Goal: Task Accomplishment & Management: Manage account settings

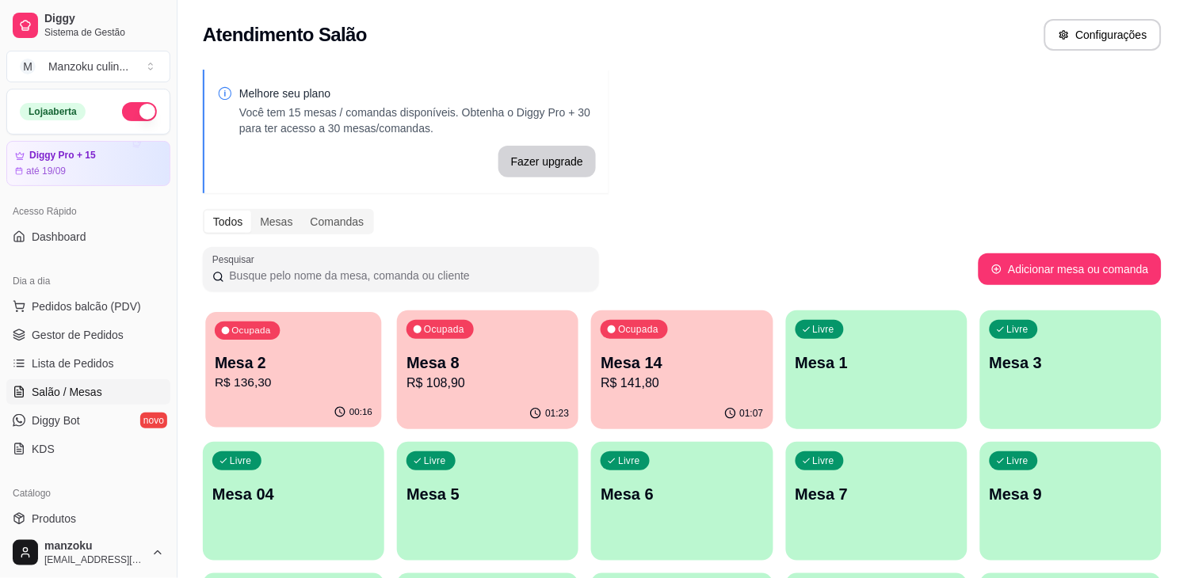
click at [217, 384] on p "R$ 136,30" at bounding box center [294, 383] width 158 height 18
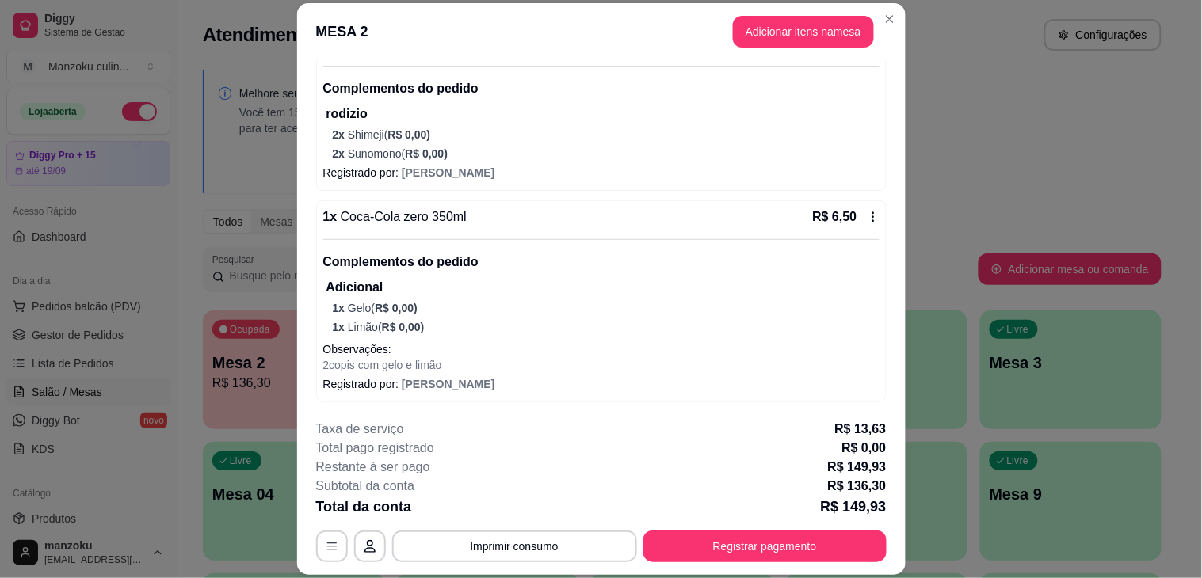
scroll to position [184, 0]
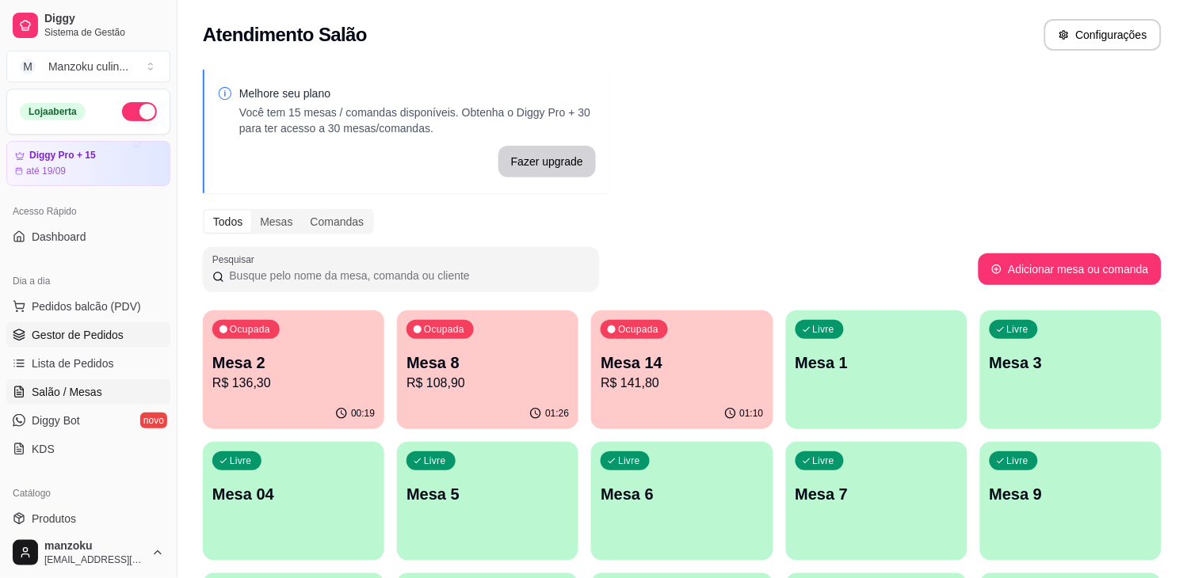
click at [89, 323] on link "Gestor de Pedidos" at bounding box center [88, 334] width 164 height 25
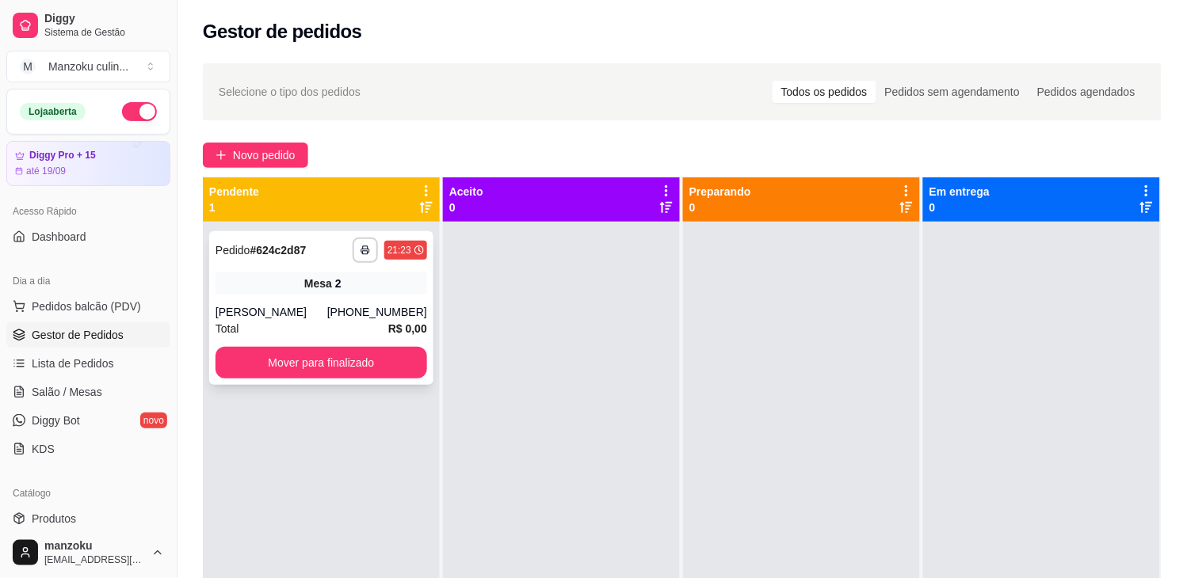
click at [330, 246] on div "**********" at bounding box center [321, 250] width 212 height 25
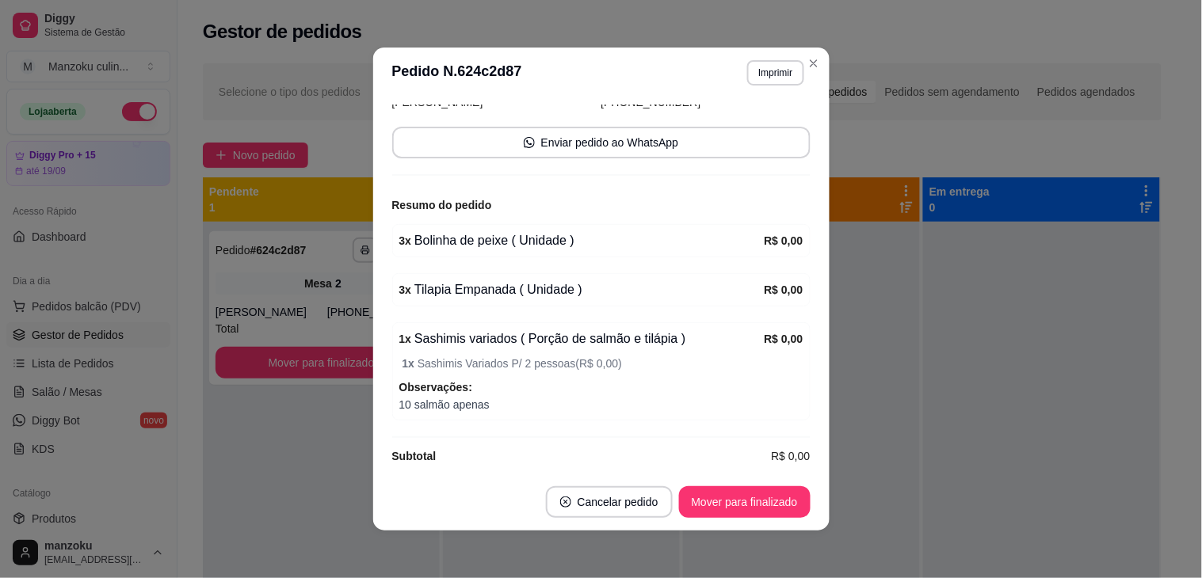
scroll to position [192, 0]
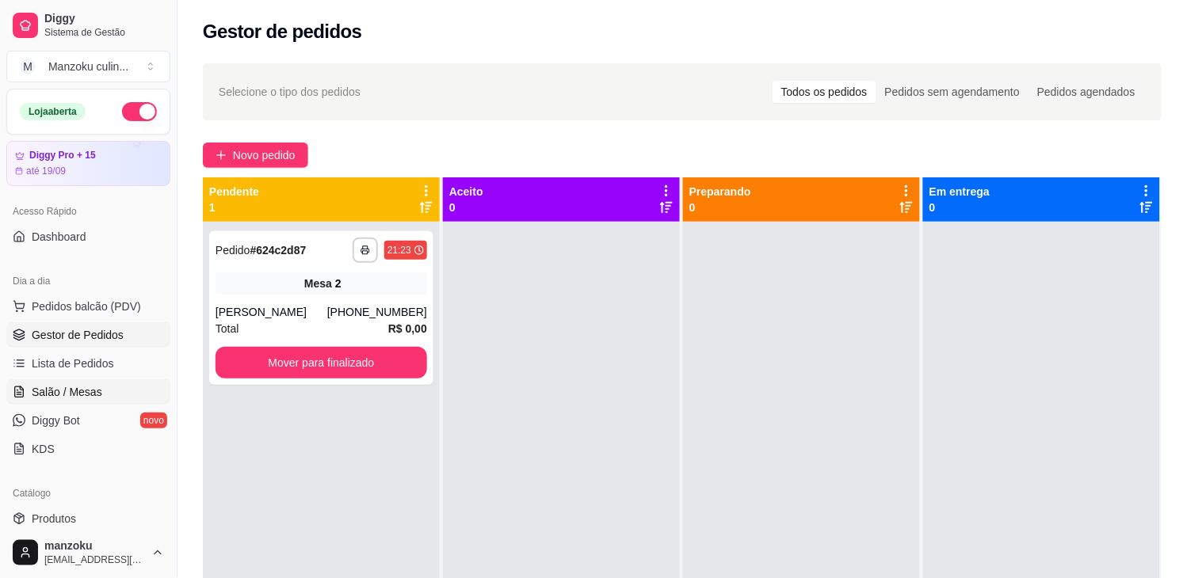
click at [86, 388] on span "Salão / Mesas" at bounding box center [67, 392] width 71 height 16
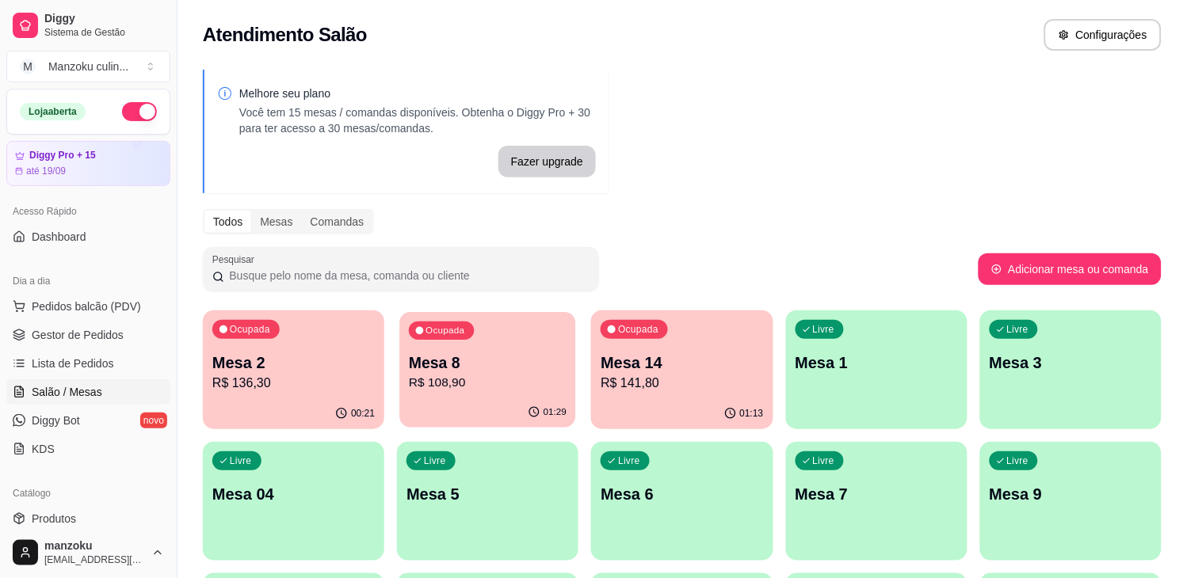
click at [534, 376] on p "R$ 108,90" at bounding box center [488, 383] width 158 height 18
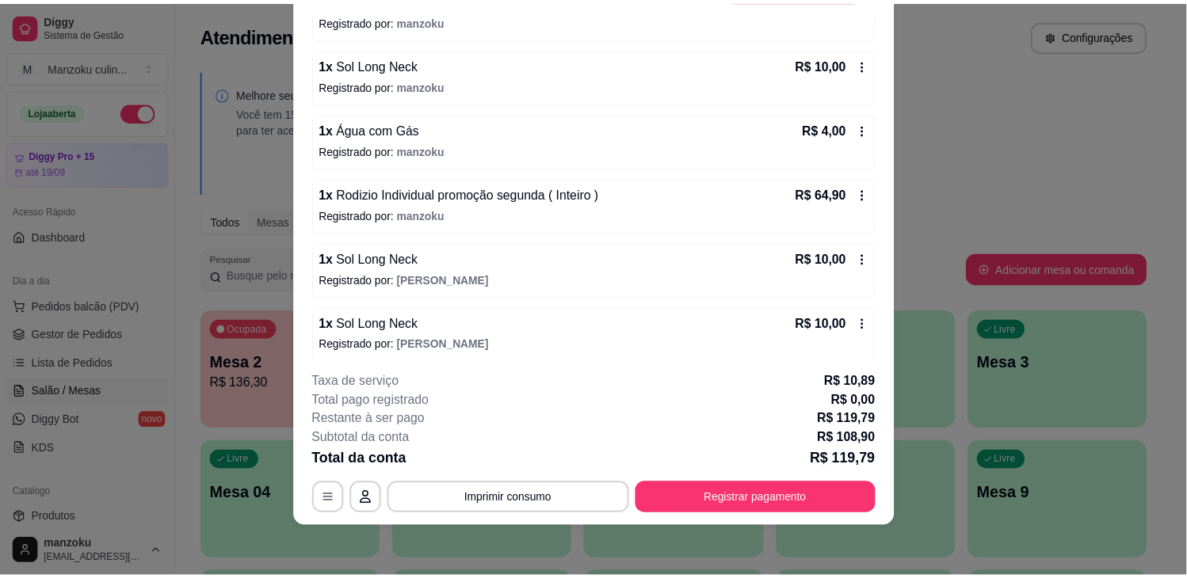
scroll to position [189, 0]
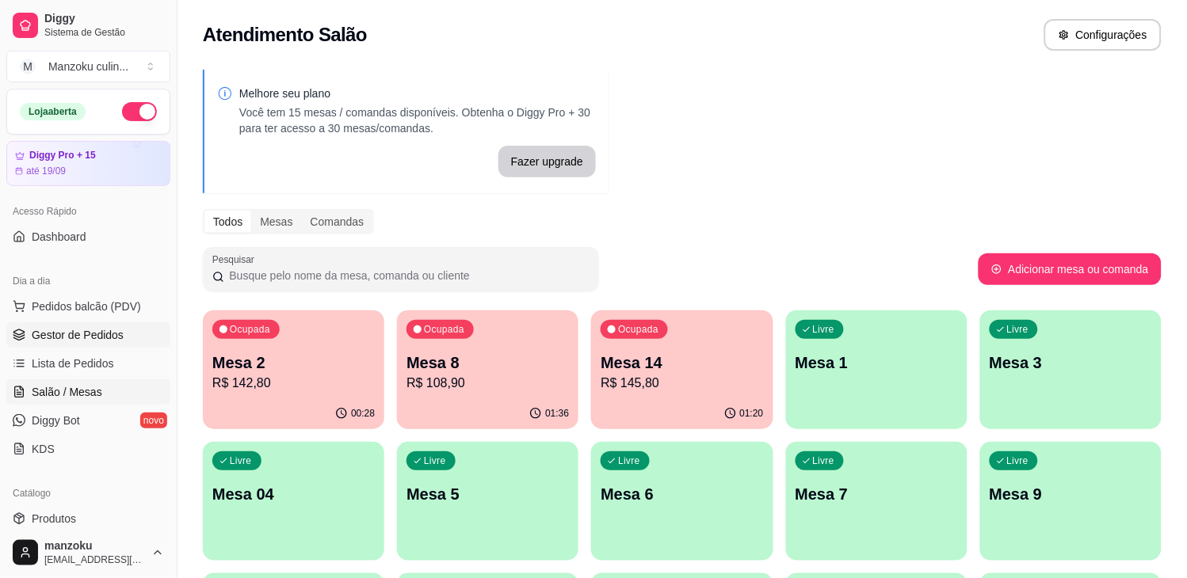
click at [106, 338] on span "Gestor de Pedidos" at bounding box center [78, 335] width 92 height 16
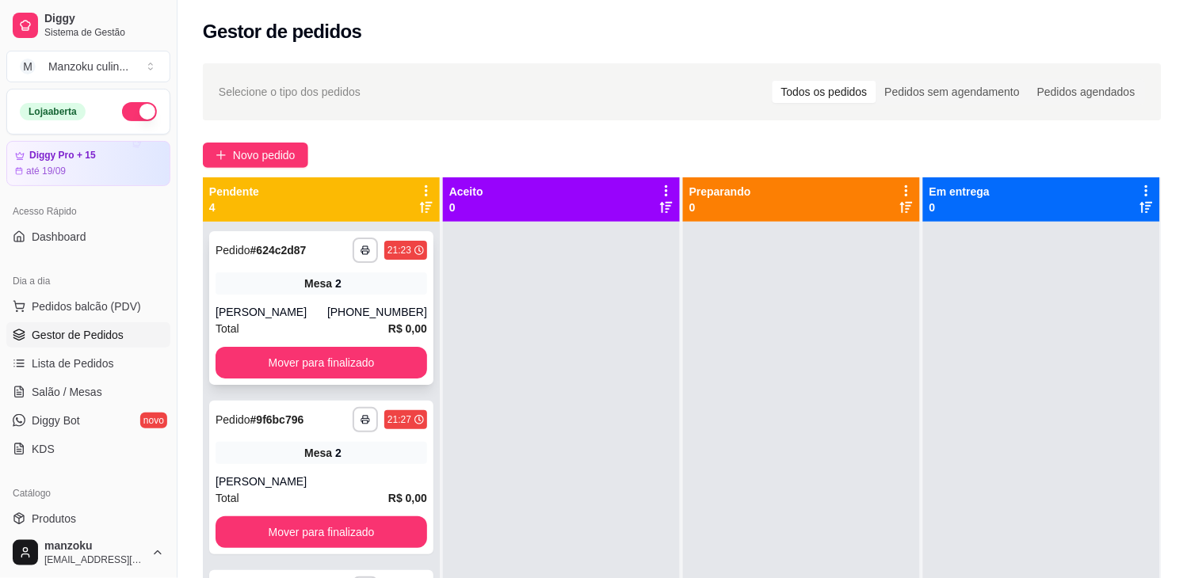
click at [390, 299] on div "**********" at bounding box center [321, 308] width 224 height 154
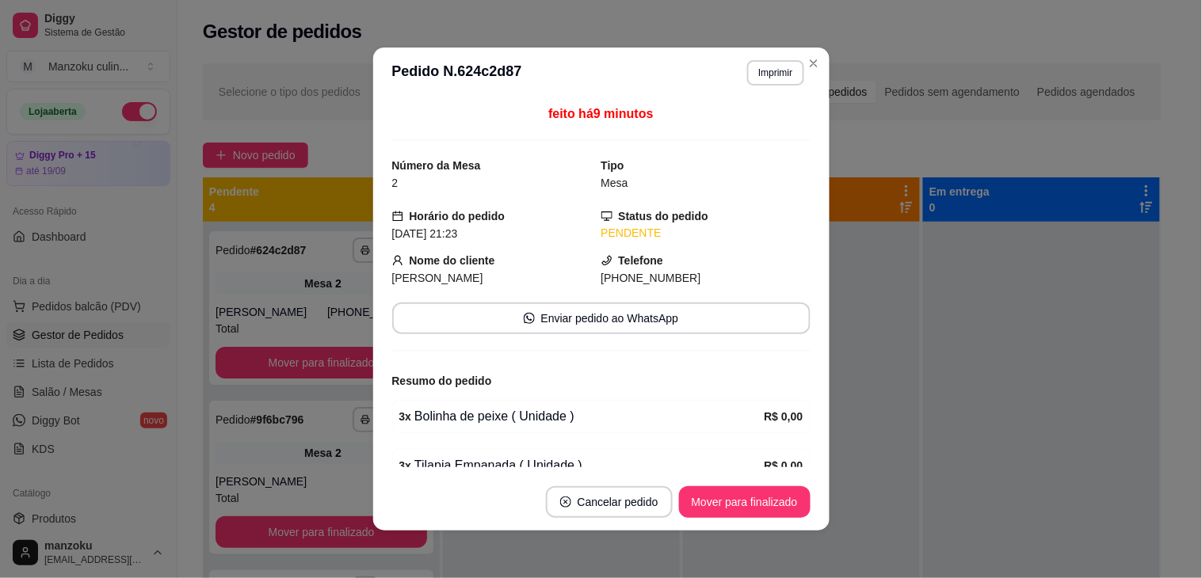
scroll to position [176, 0]
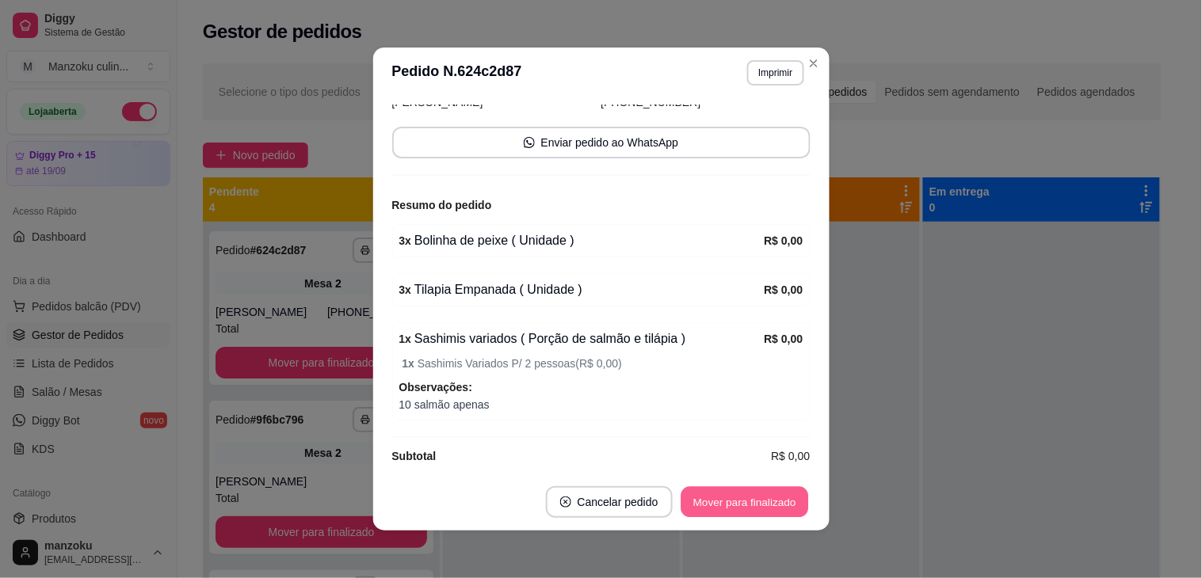
click at [713, 507] on button "Mover para finalizado" at bounding box center [744, 502] width 128 height 31
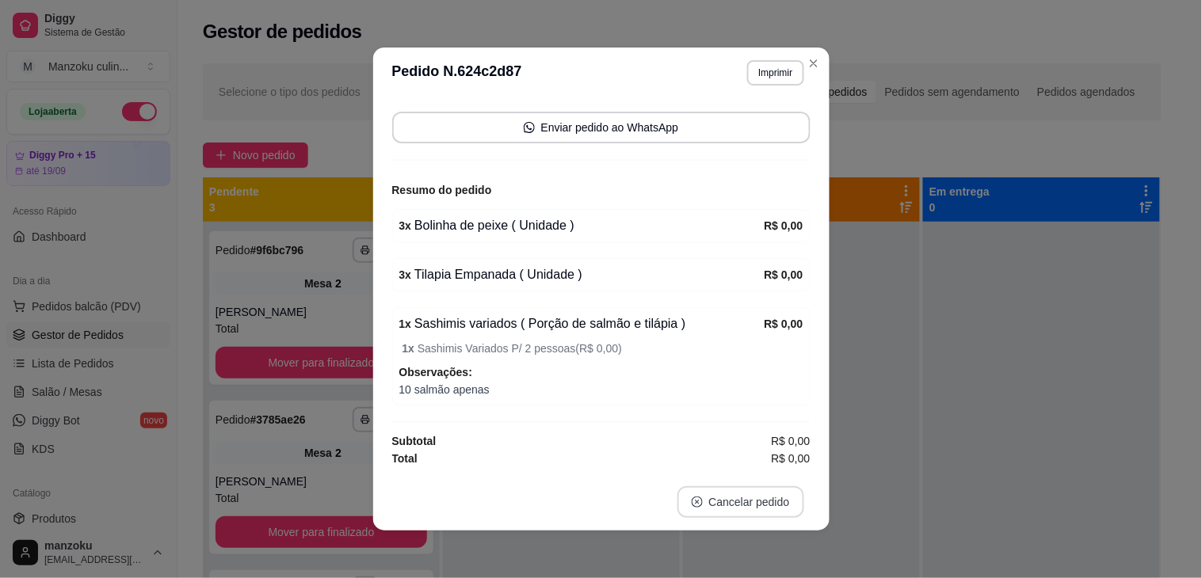
scroll to position [123, 0]
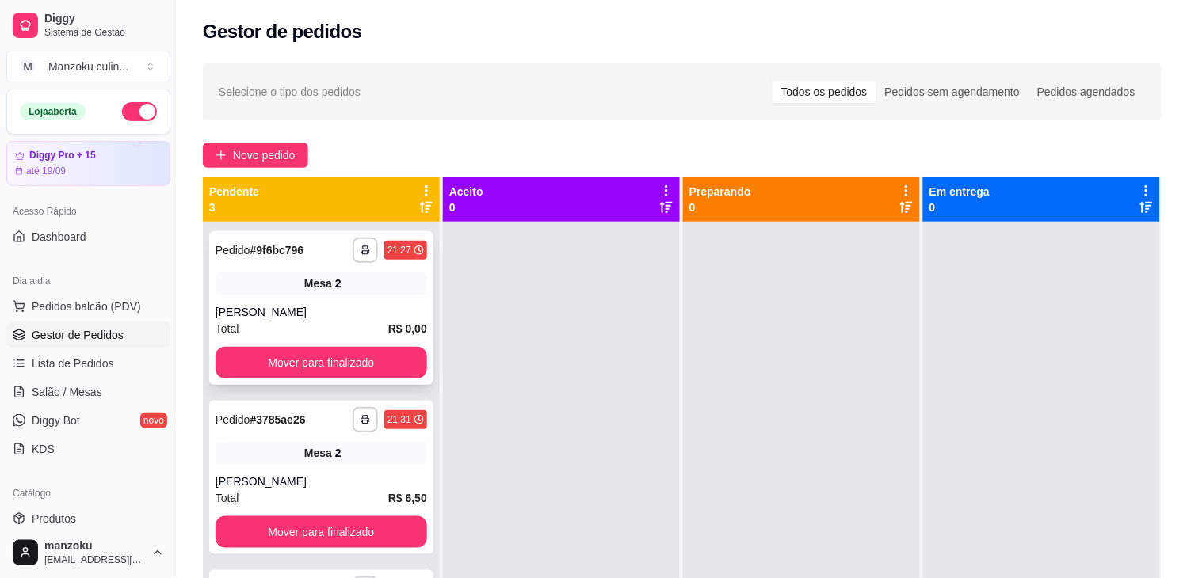
click at [398, 304] on div "[PERSON_NAME]" at bounding box center [321, 312] width 212 height 16
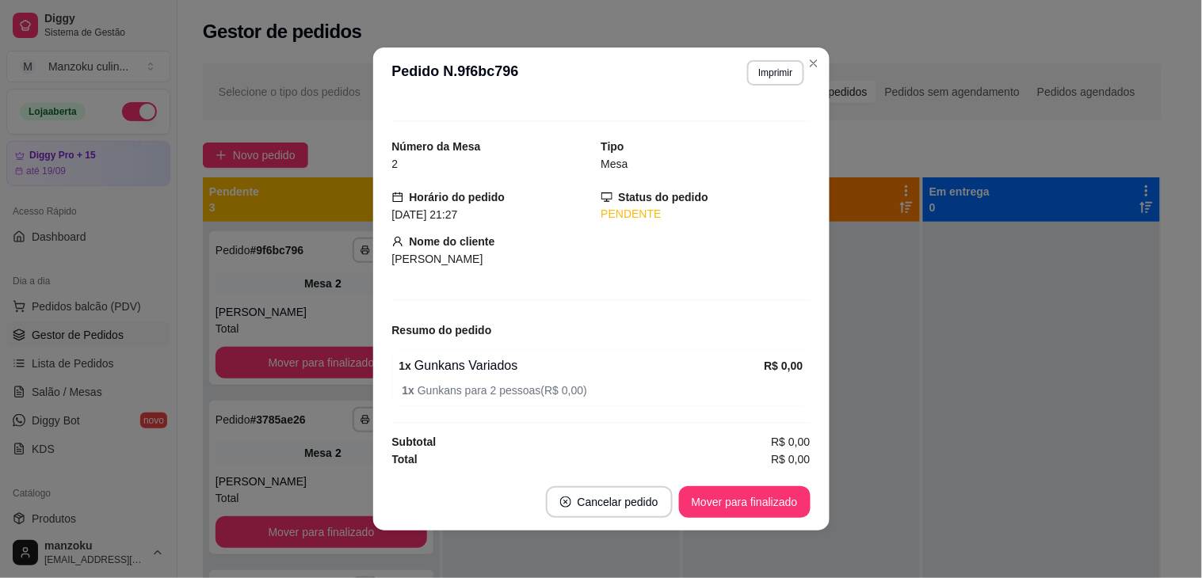
scroll to position [21, 0]
click at [738, 494] on button "Mover para finalizado" at bounding box center [745, 502] width 132 height 32
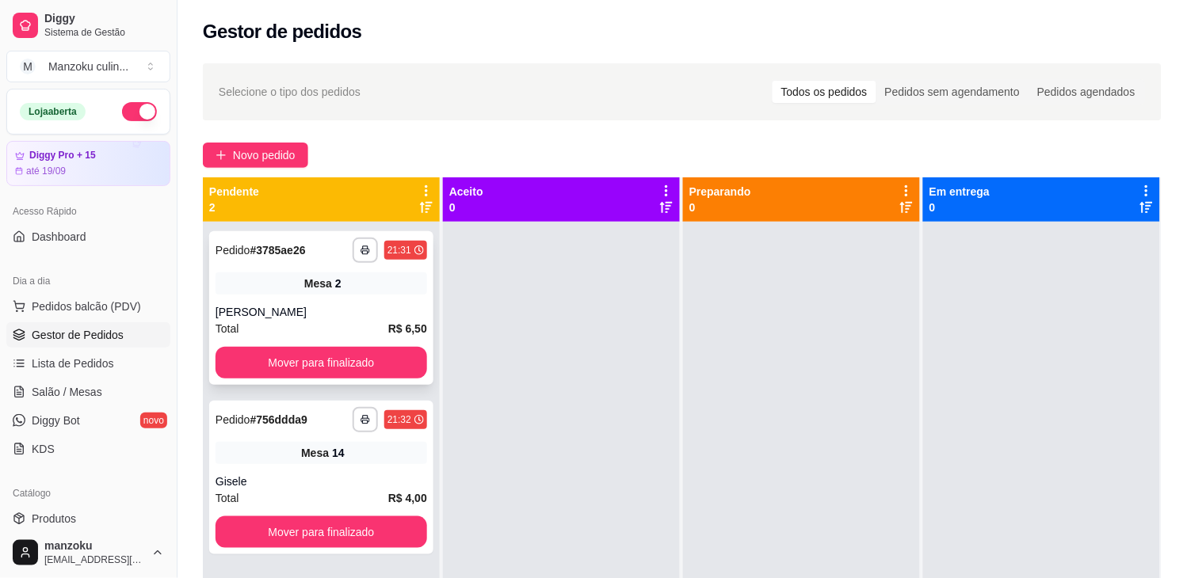
click at [402, 285] on div "Mesa 2" at bounding box center [321, 284] width 212 height 22
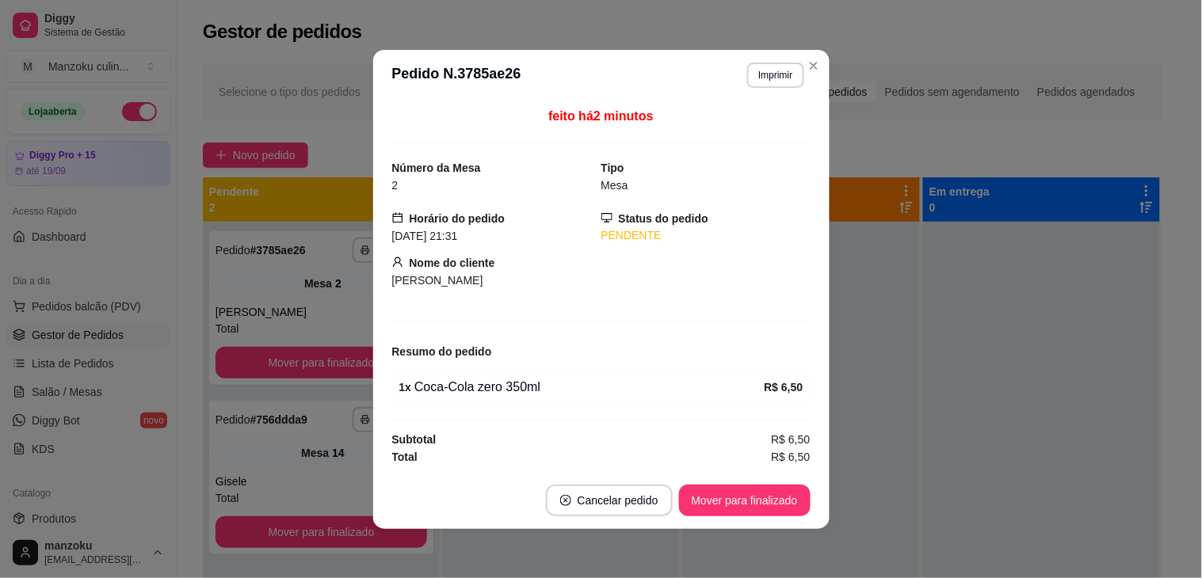
scroll to position [2, 0]
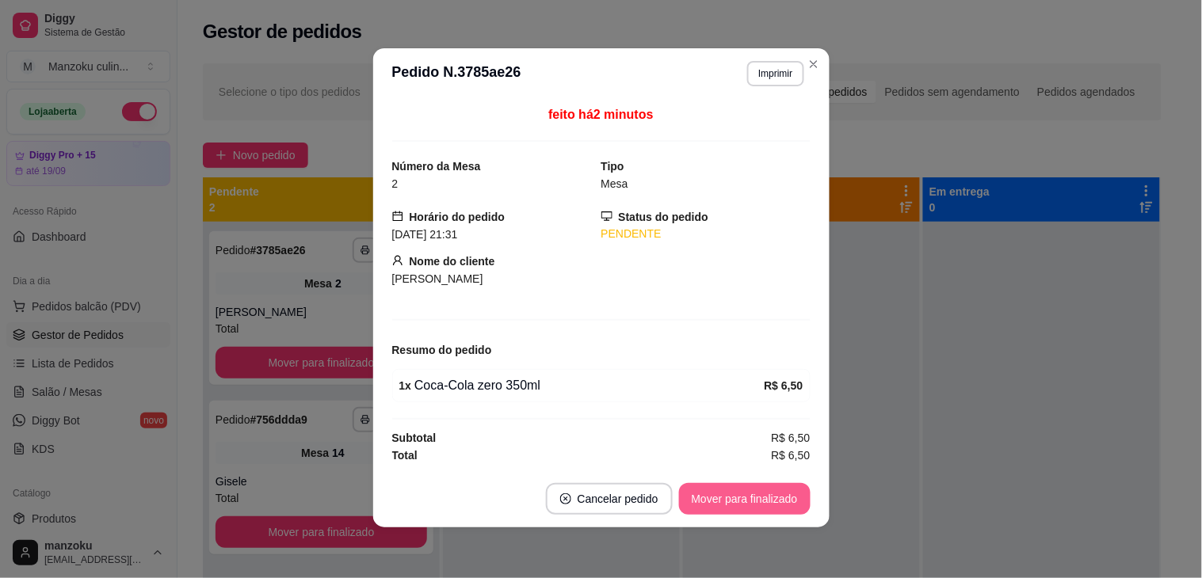
click at [719, 512] on button "Mover para finalizado" at bounding box center [745, 499] width 132 height 32
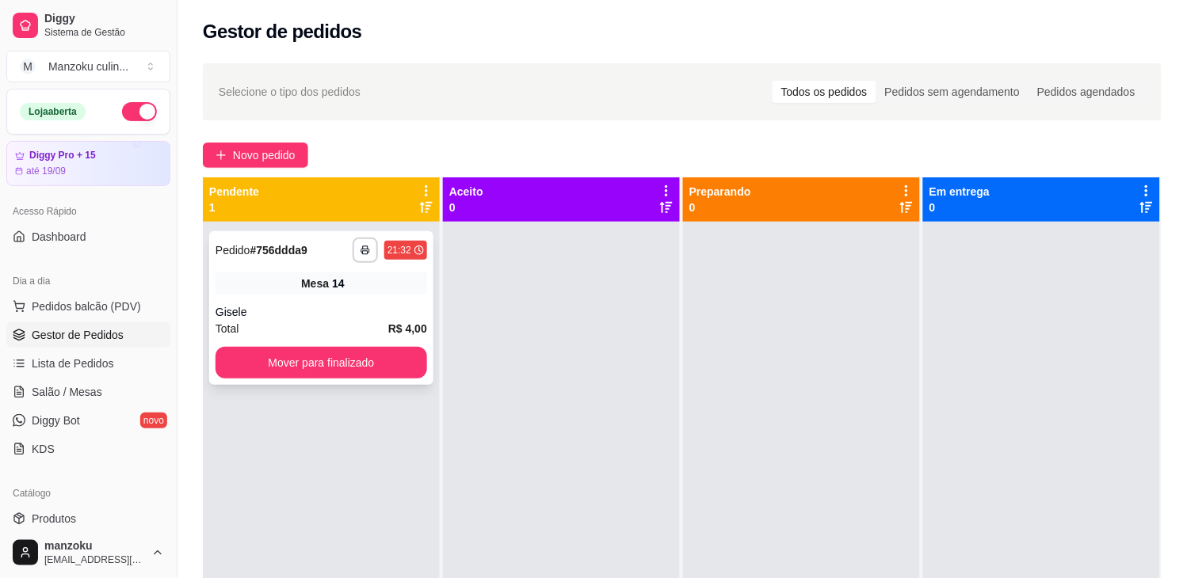
click at [375, 313] on div "Gisele" at bounding box center [321, 312] width 212 height 16
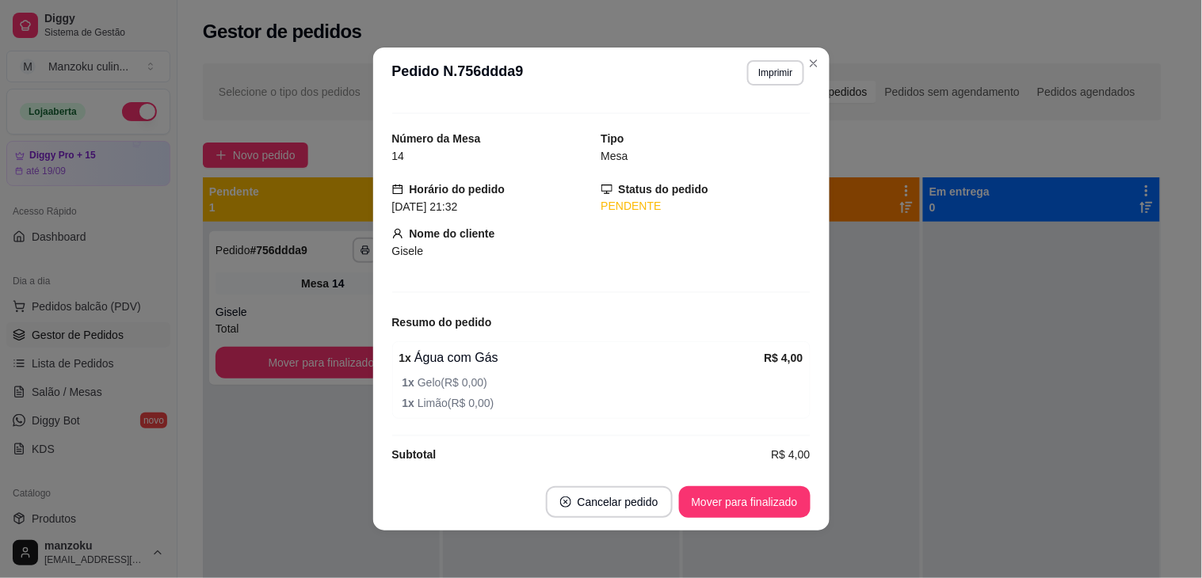
scroll to position [42, 0]
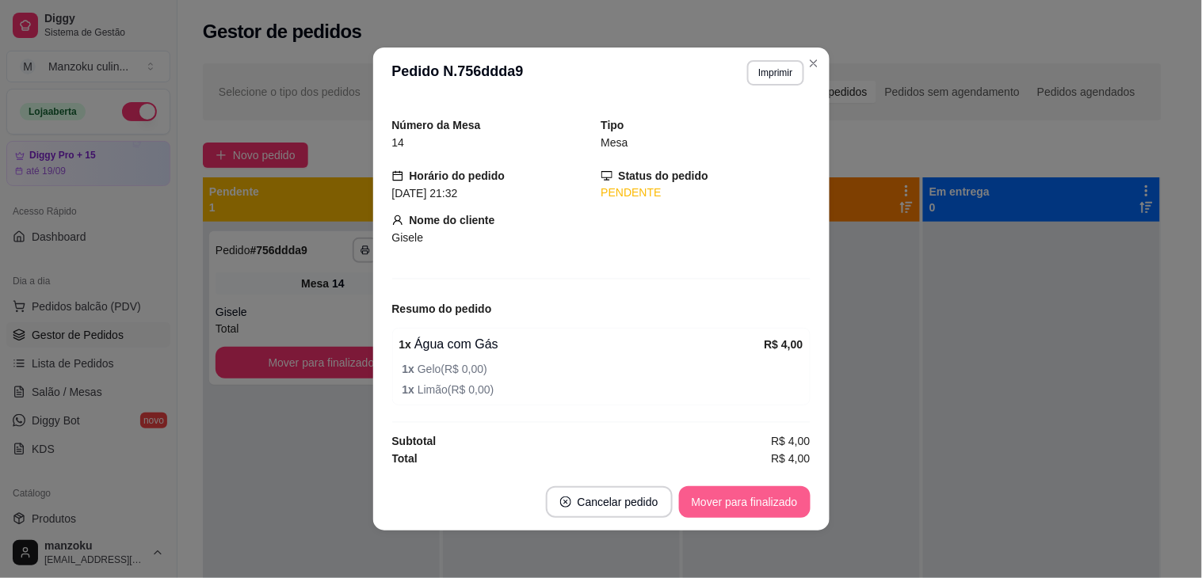
click at [730, 499] on button "Mover para finalizado" at bounding box center [745, 502] width 132 height 32
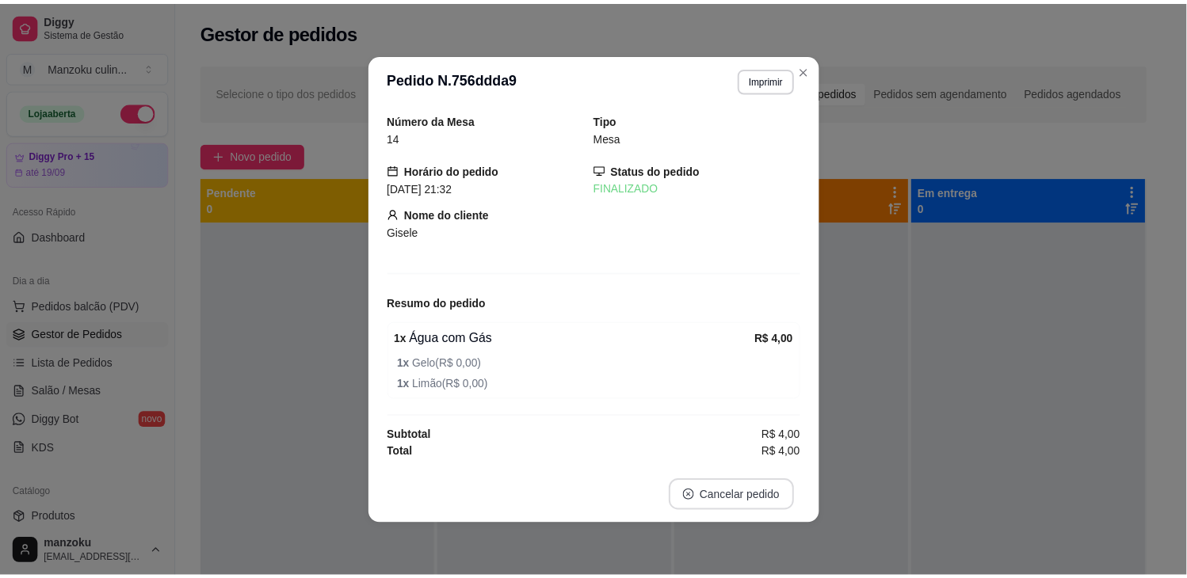
scroll to position [0, 0]
